Goal: Task Accomplishment & Management: Complete application form

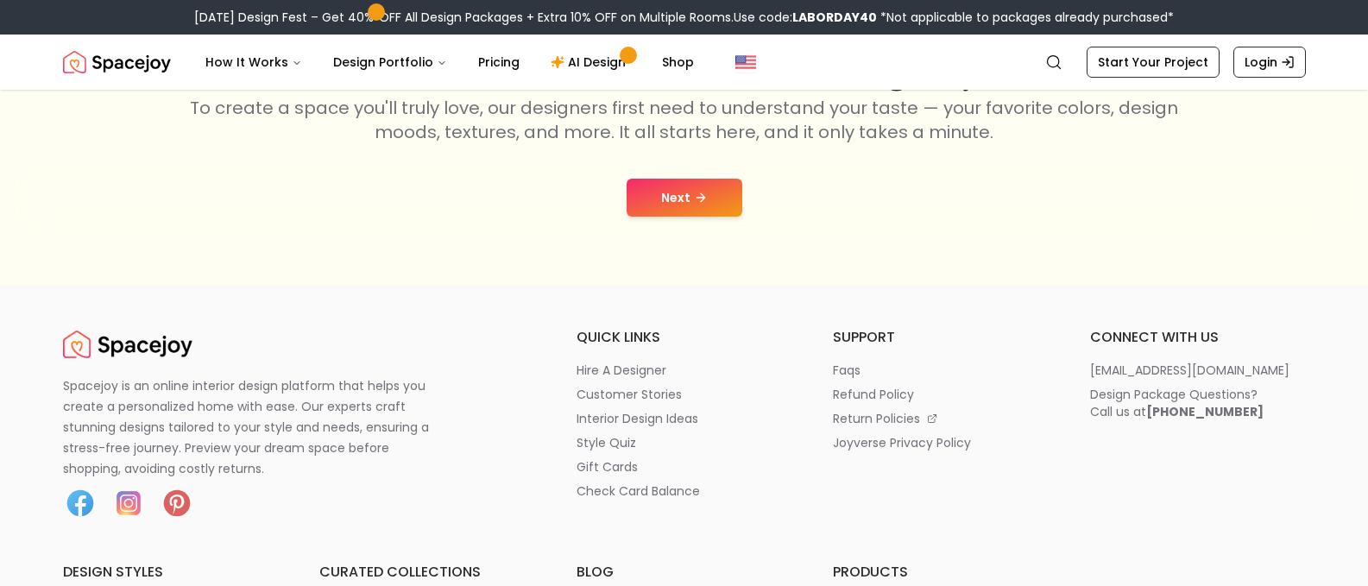
scroll to position [345, 0]
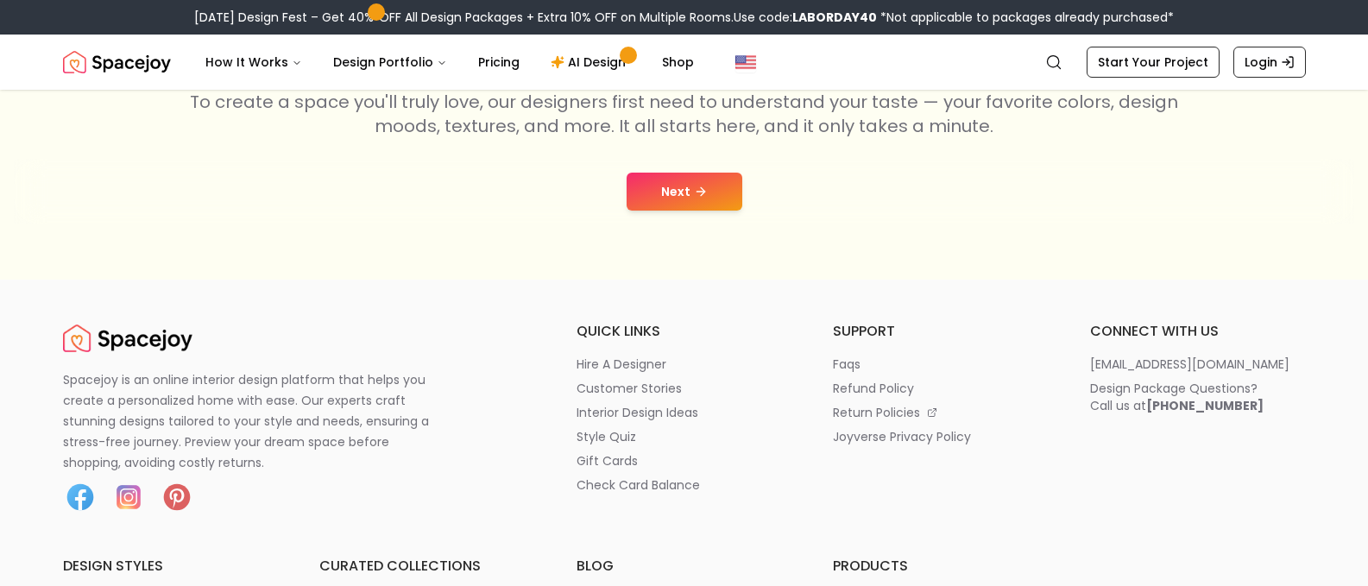
click at [675, 193] on button "Next" at bounding box center [685, 192] width 116 height 38
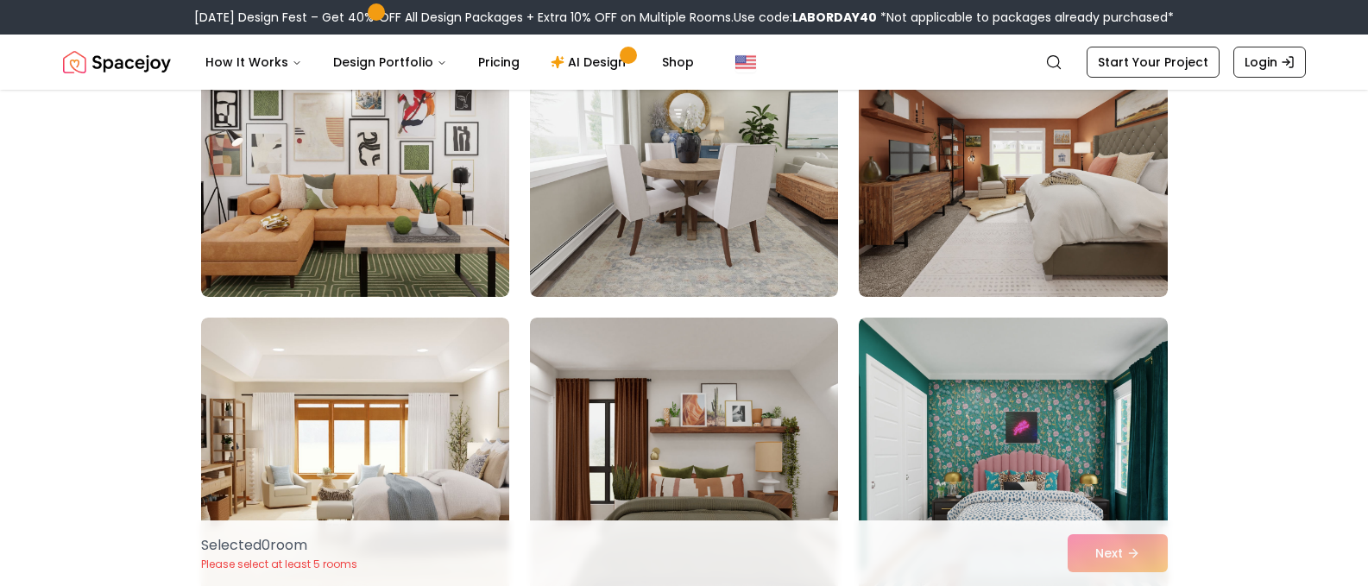
scroll to position [2675, 0]
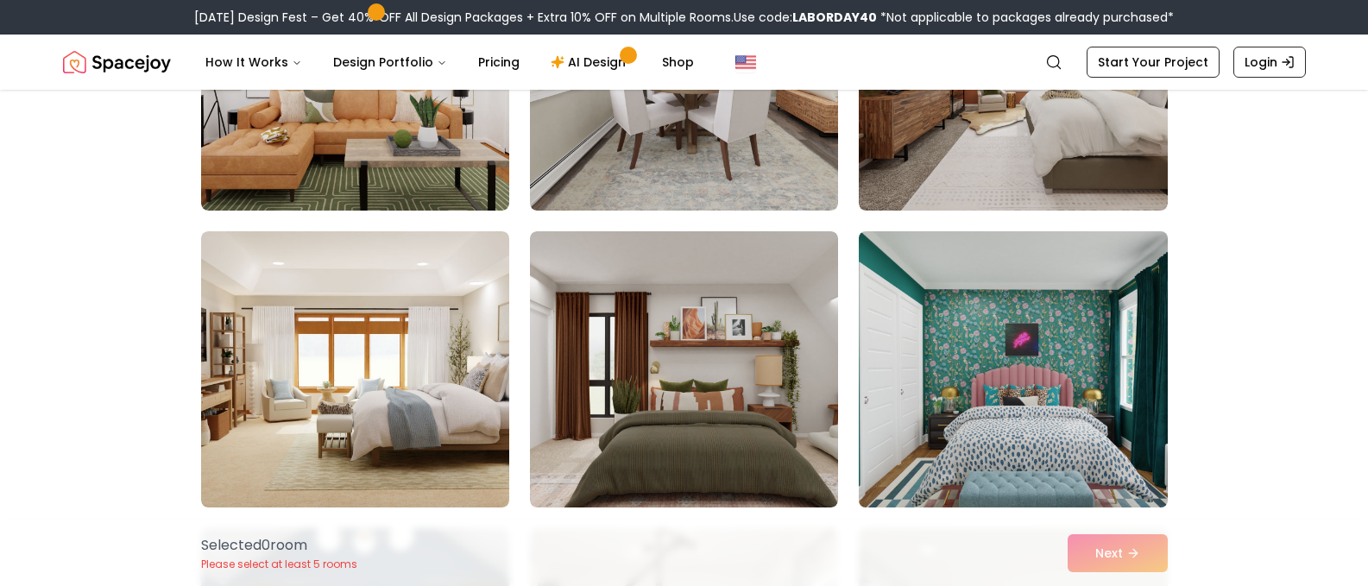
click at [1079, 364] on img at bounding box center [1013, 369] width 324 height 290
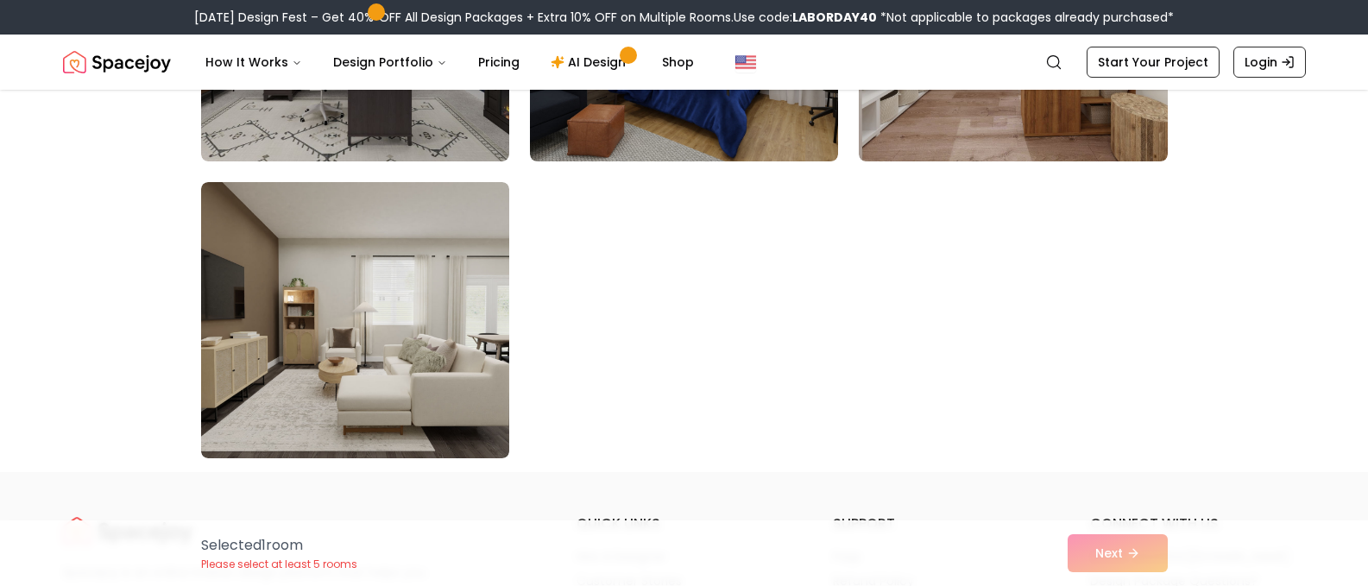
scroll to position [9925, 0]
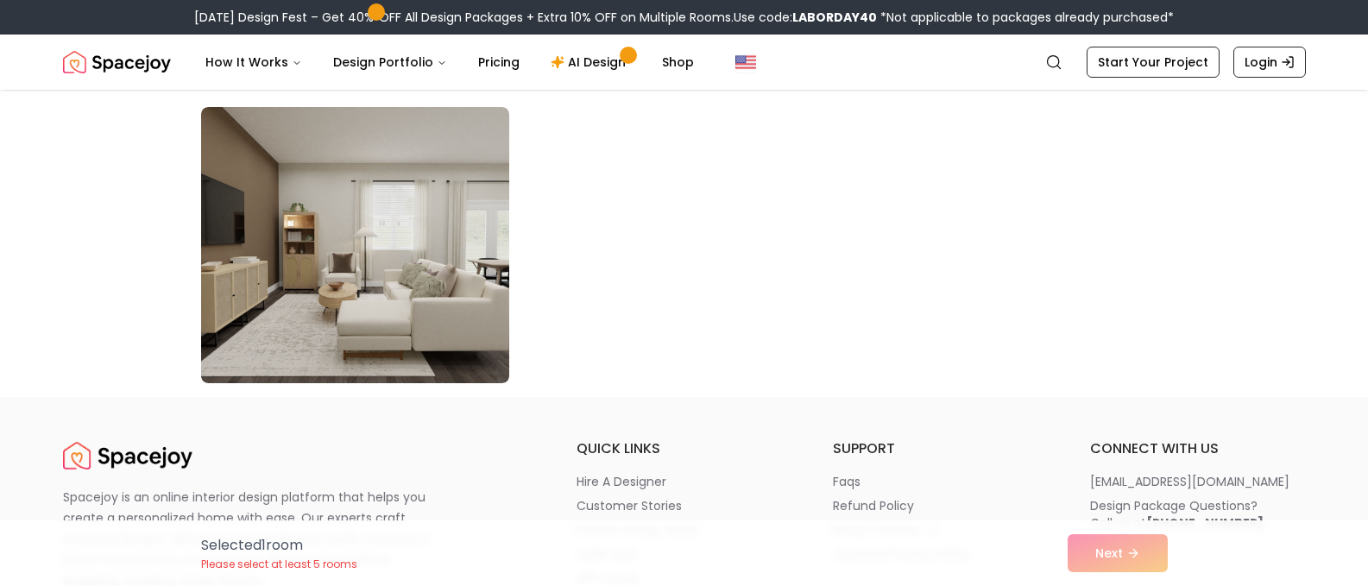
click at [1104, 551] on div "Selected 1 room Please select at least 5 rooms Next" at bounding box center [684, 553] width 994 height 66
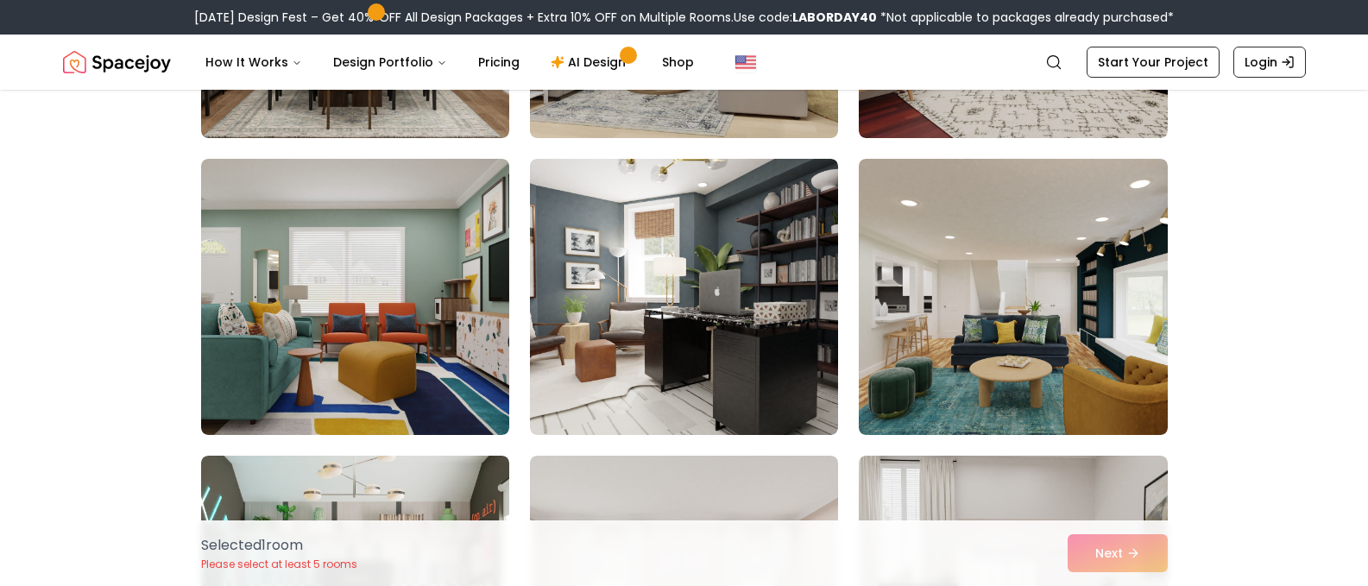
scroll to position [1295, 0]
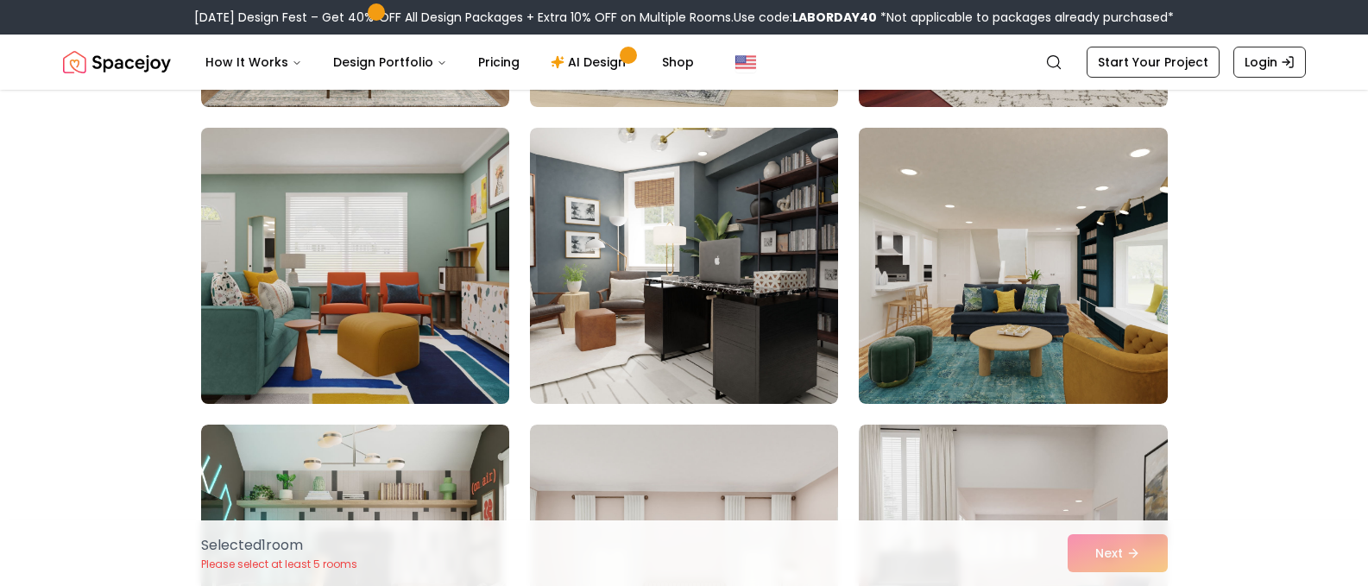
click at [381, 318] on img at bounding box center [355, 266] width 324 height 290
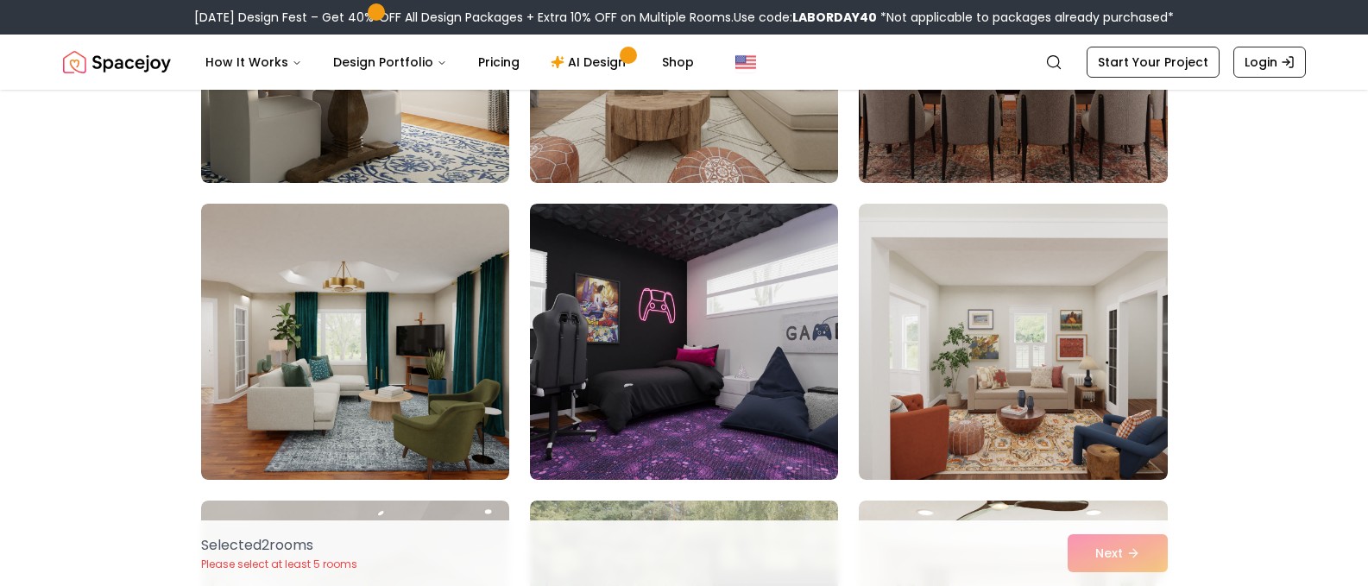
scroll to position [3625, 0]
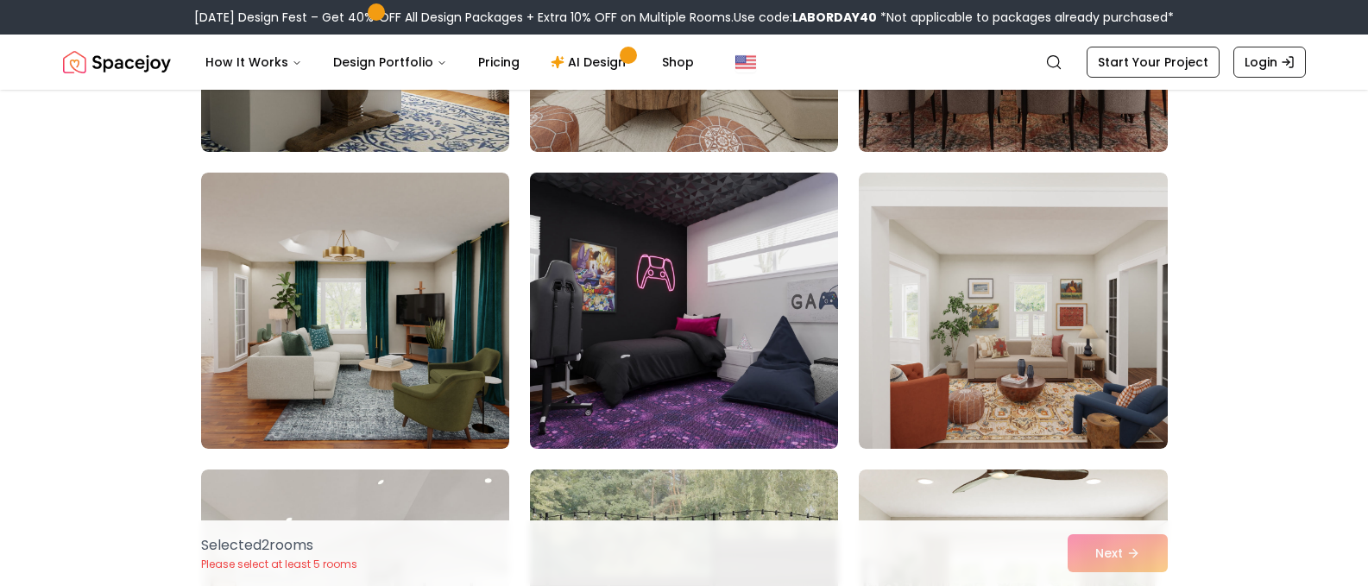
click at [730, 331] on img at bounding box center [684, 311] width 324 height 290
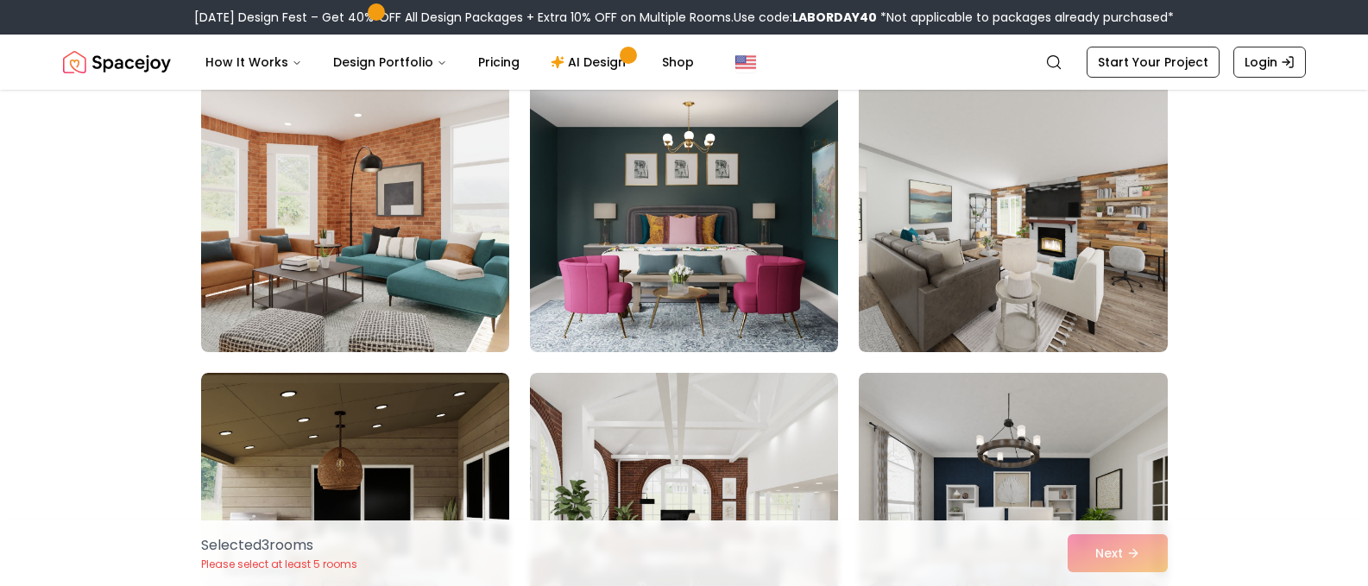
scroll to position [4229, 0]
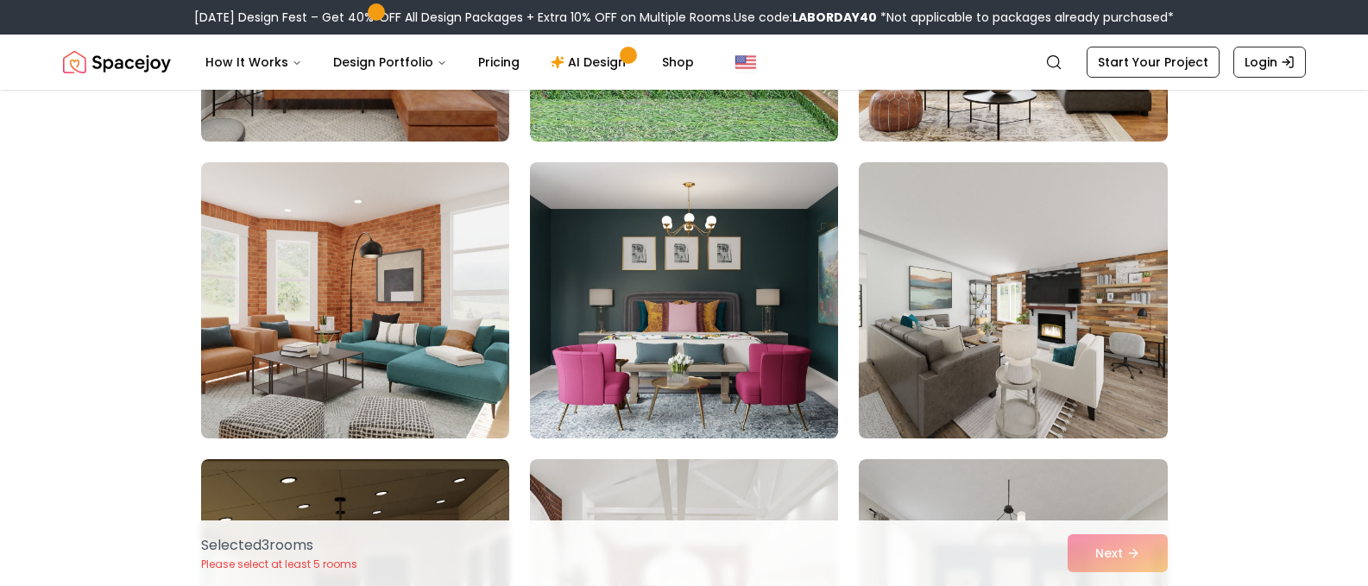
click at [768, 322] on img at bounding box center [684, 300] width 324 height 290
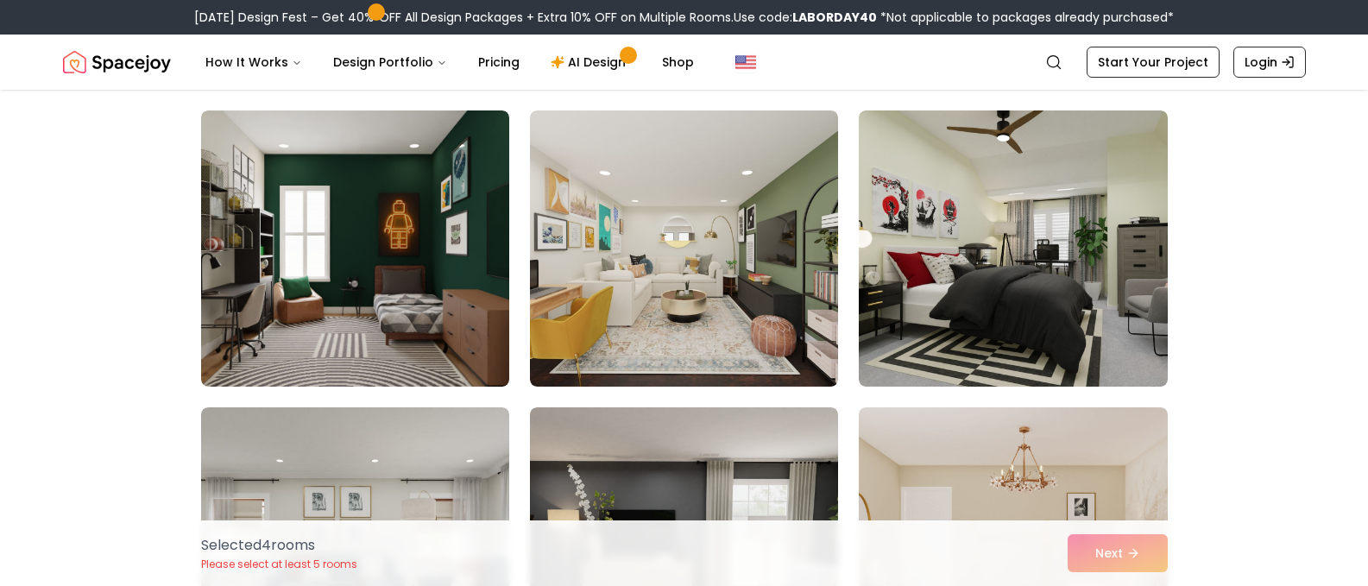
scroll to position [5437, 0]
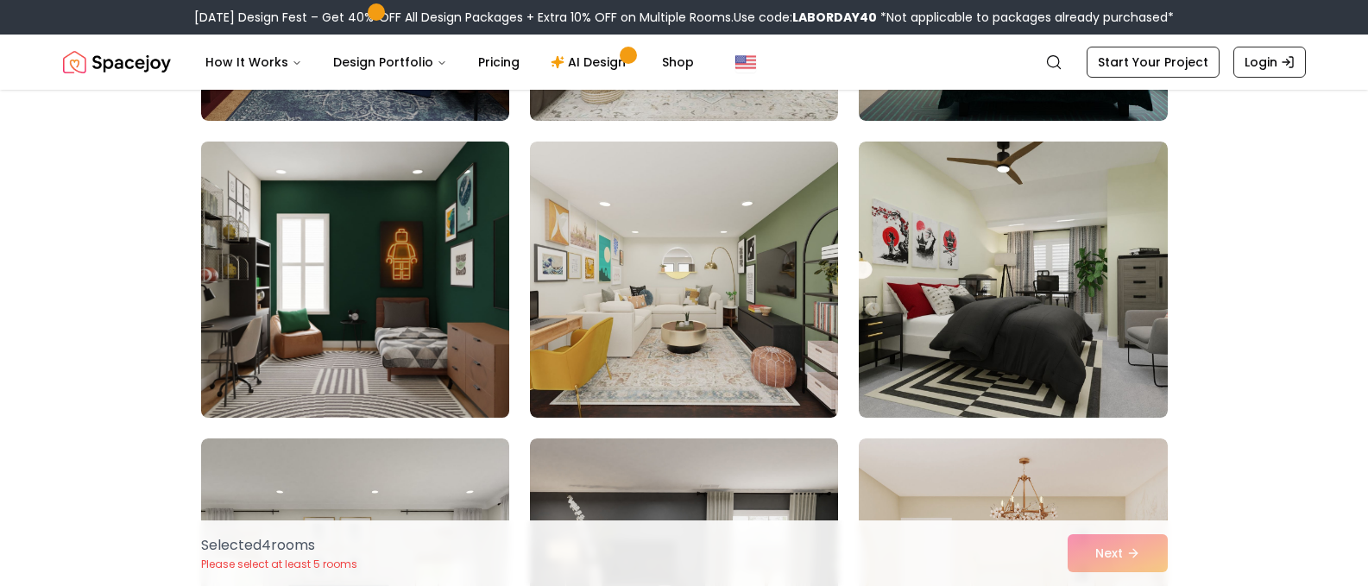
click at [320, 306] on img at bounding box center [355, 280] width 324 height 290
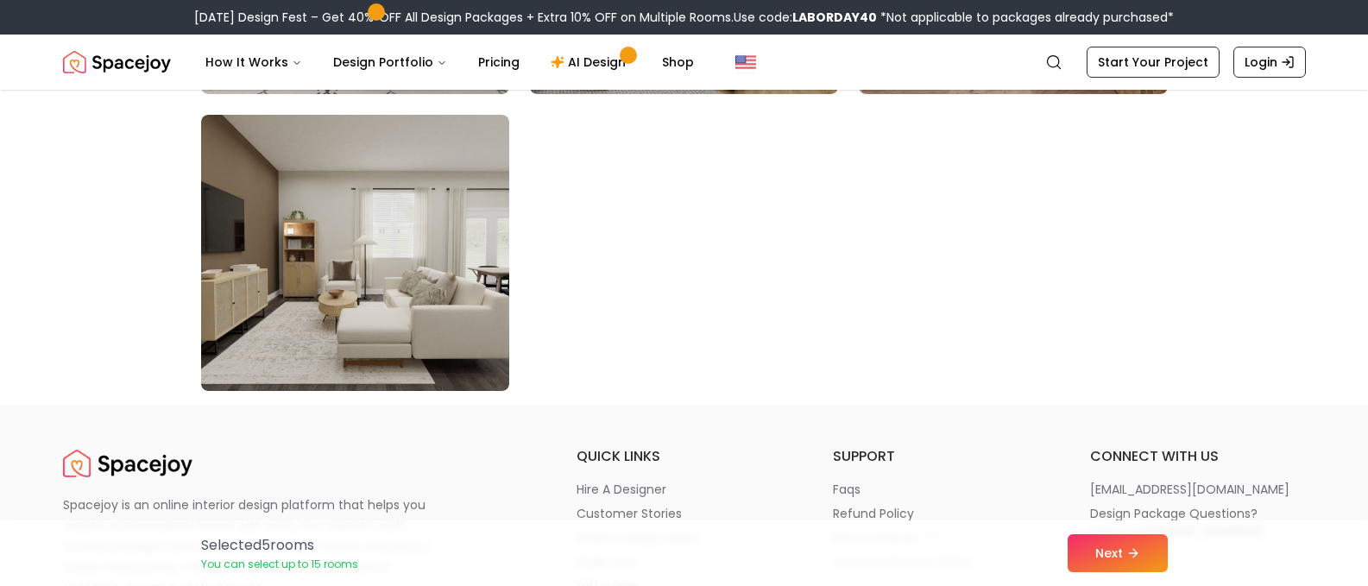
scroll to position [9925, 0]
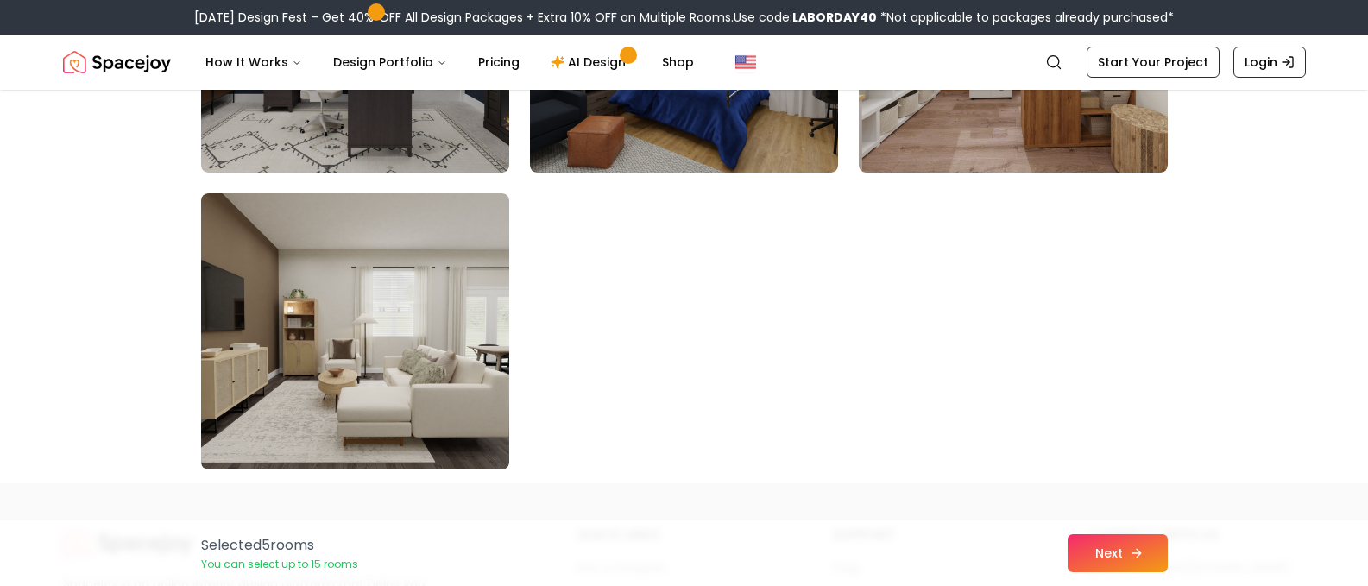
click at [1119, 549] on button "Next" at bounding box center [1118, 553] width 100 height 38
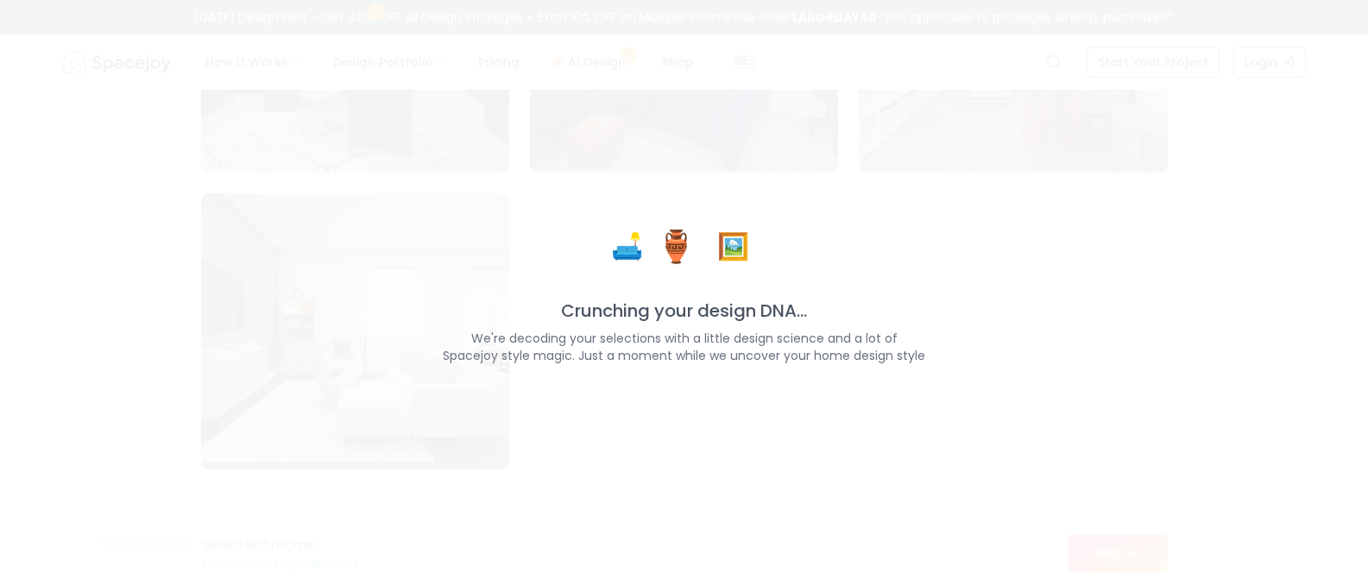
scroll to position [9839, 0]
